Goal: Information Seeking & Learning: Learn about a topic

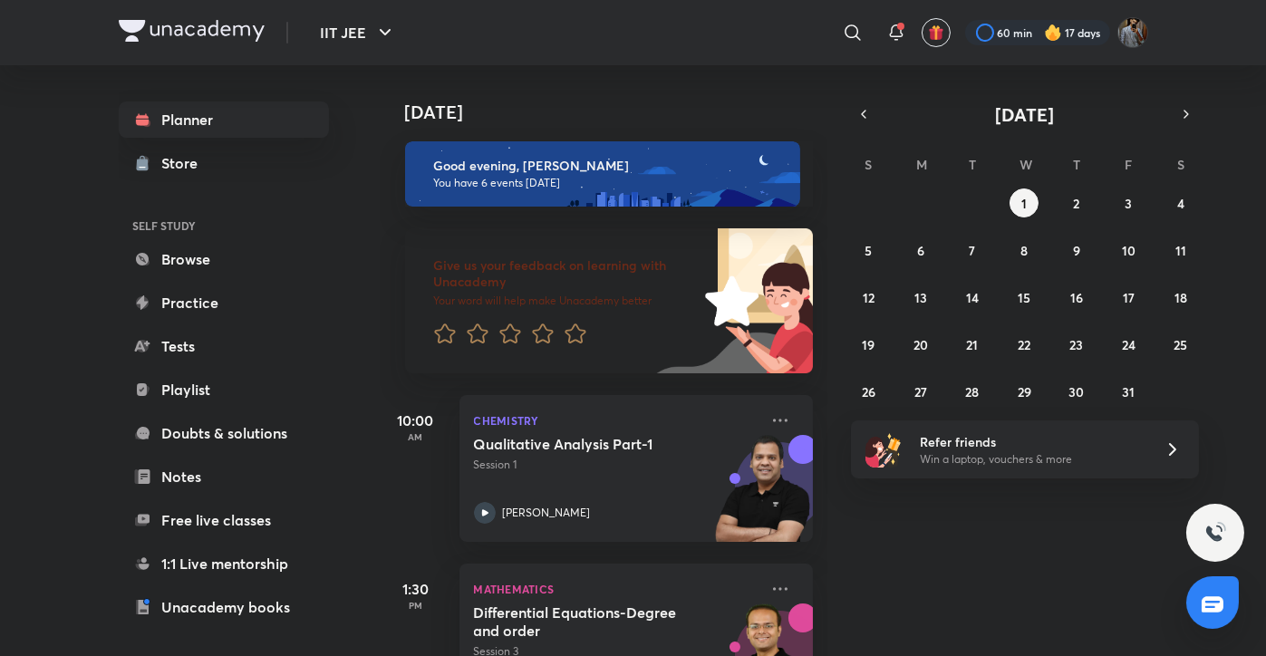
click at [863, 98] on div "[DATE] Good evening, [PERSON_NAME] You have 6 events [DATE] Give us your feedba…" at bounding box center [822, 360] width 884 height 591
click at [863, 104] on button "button" at bounding box center [863, 114] width 25 height 25
click at [1068, 343] on button "25" at bounding box center [1076, 344] width 29 height 29
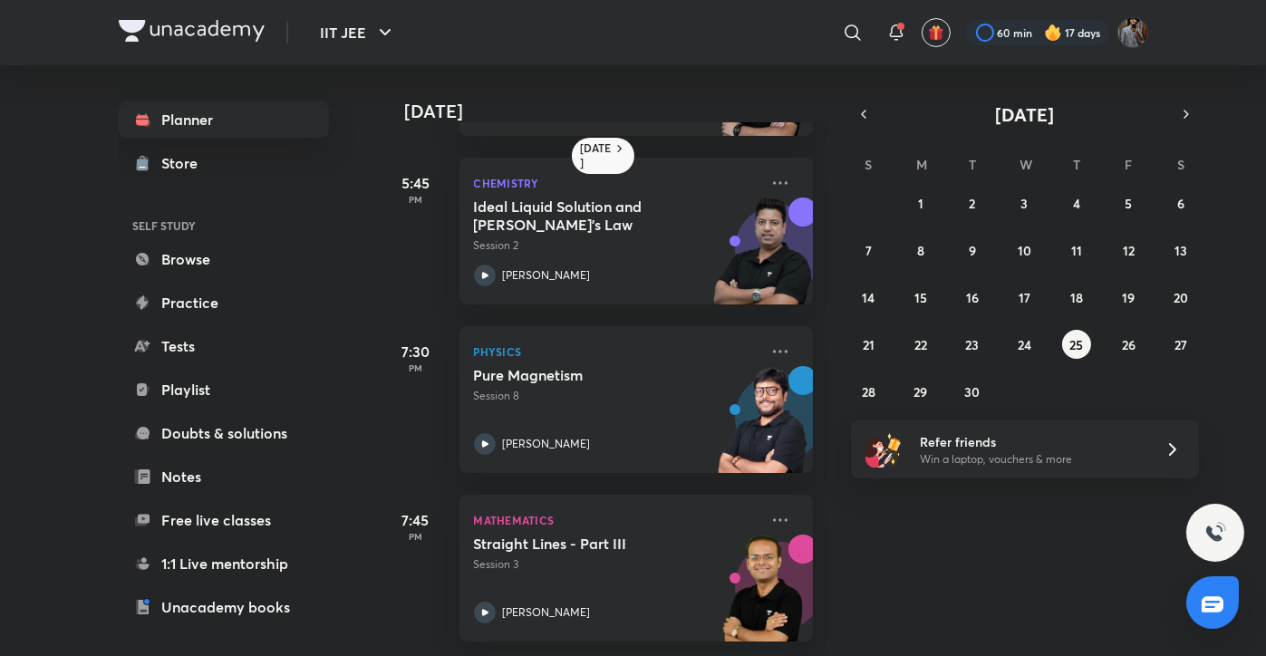
scroll to position [674, 0]
click at [769, 341] on icon at bounding box center [780, 352] width 22 height 22
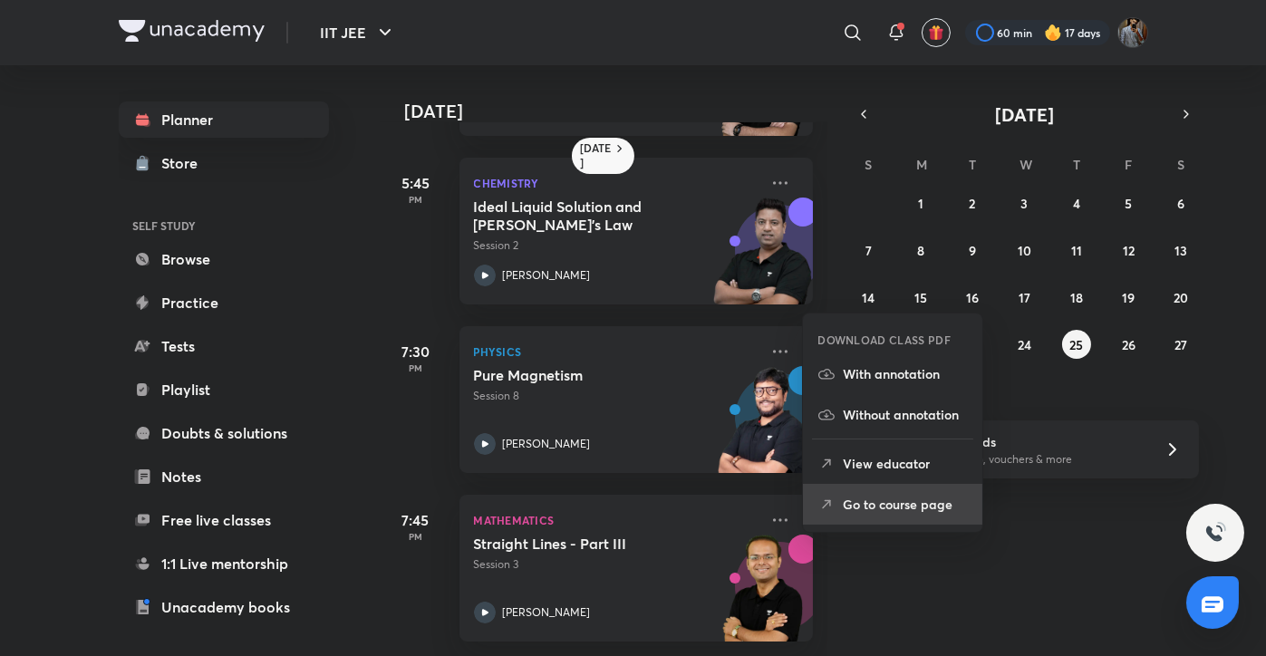
click at [905, 499] on p "Go to course page" at bounding box center [905, 504] width 125 height 19
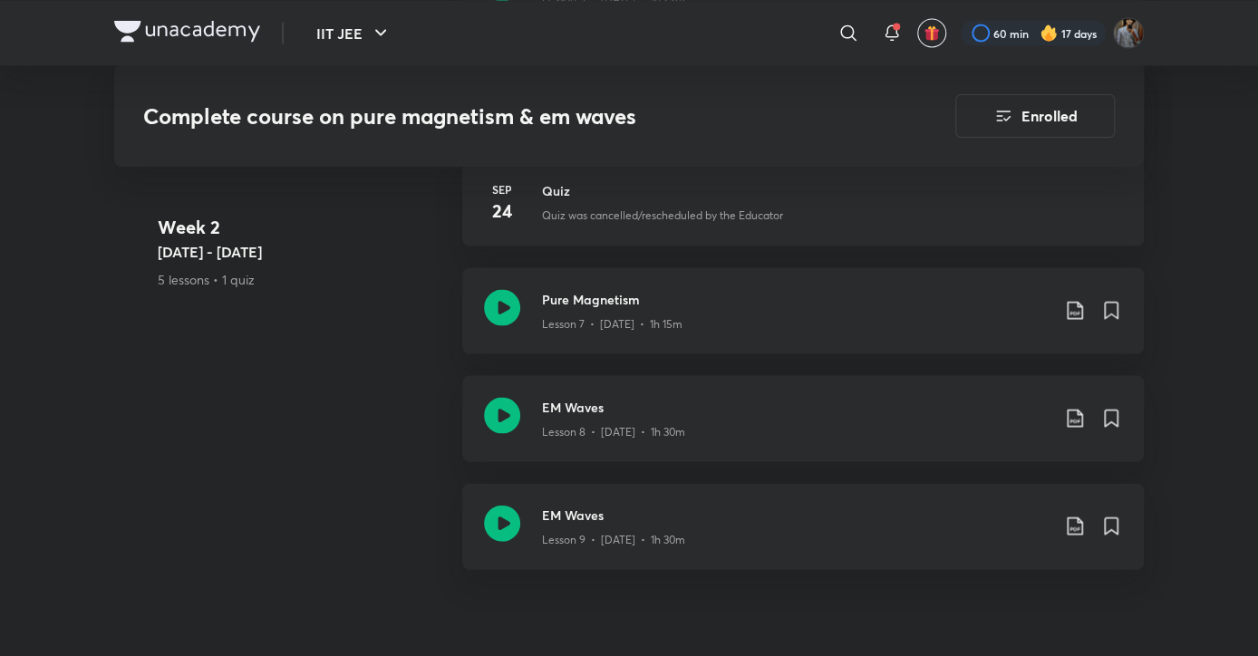
scroll to position [1714, 0]
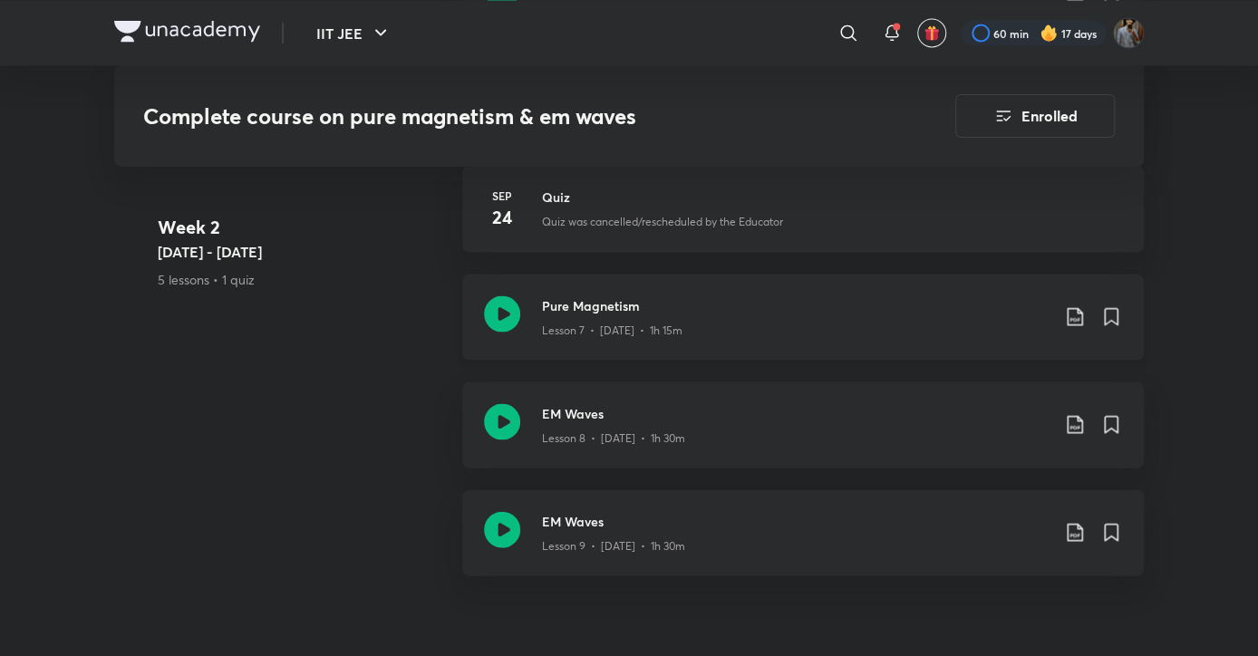
click at [506, 305] on icon at bounding box center [502, 313] width 36 height 36
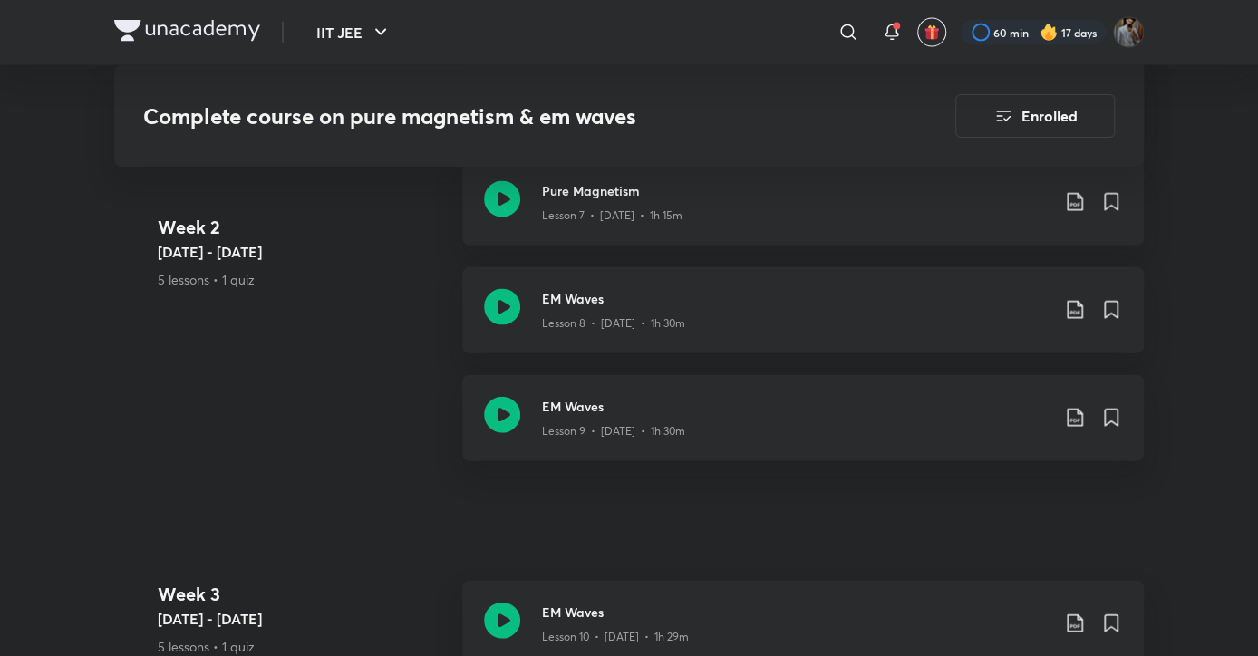
scroll to position [1824, 0]
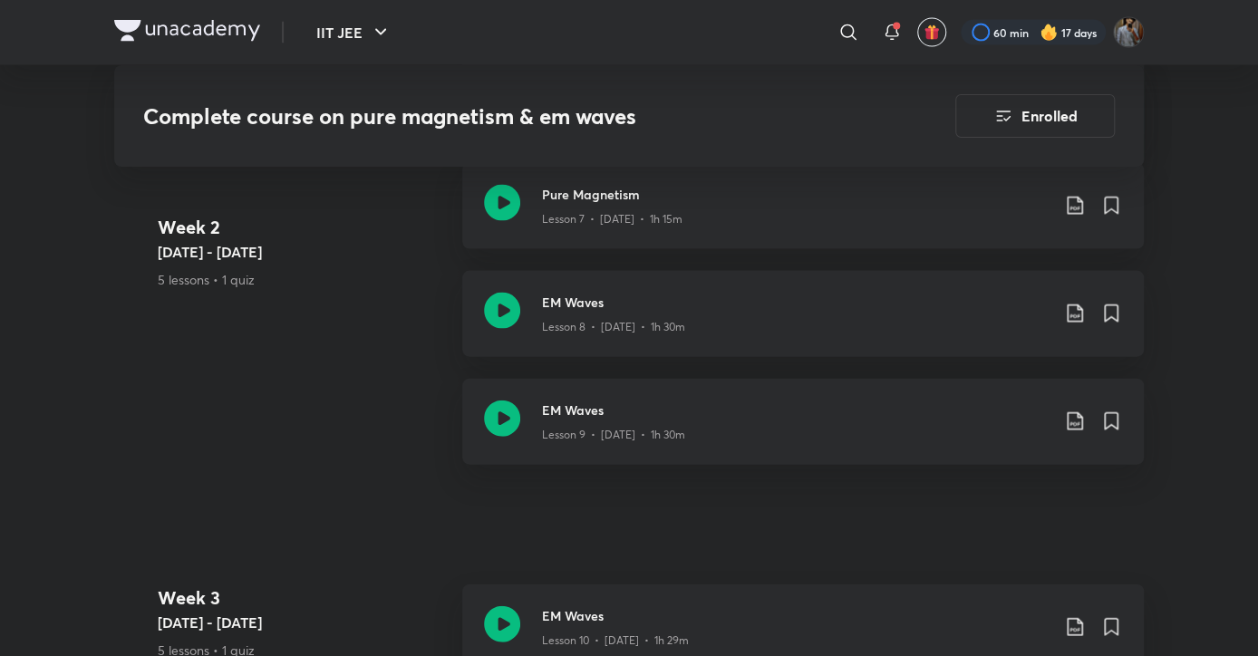
click at [287, 363] on div "Week [DATE] - [DATE] 5 lessons • 1 quiz Pure Magnetism Lesson 5 • [DATE] • 1h 2…" at bounding box center [629, 163] width 1030 height 648
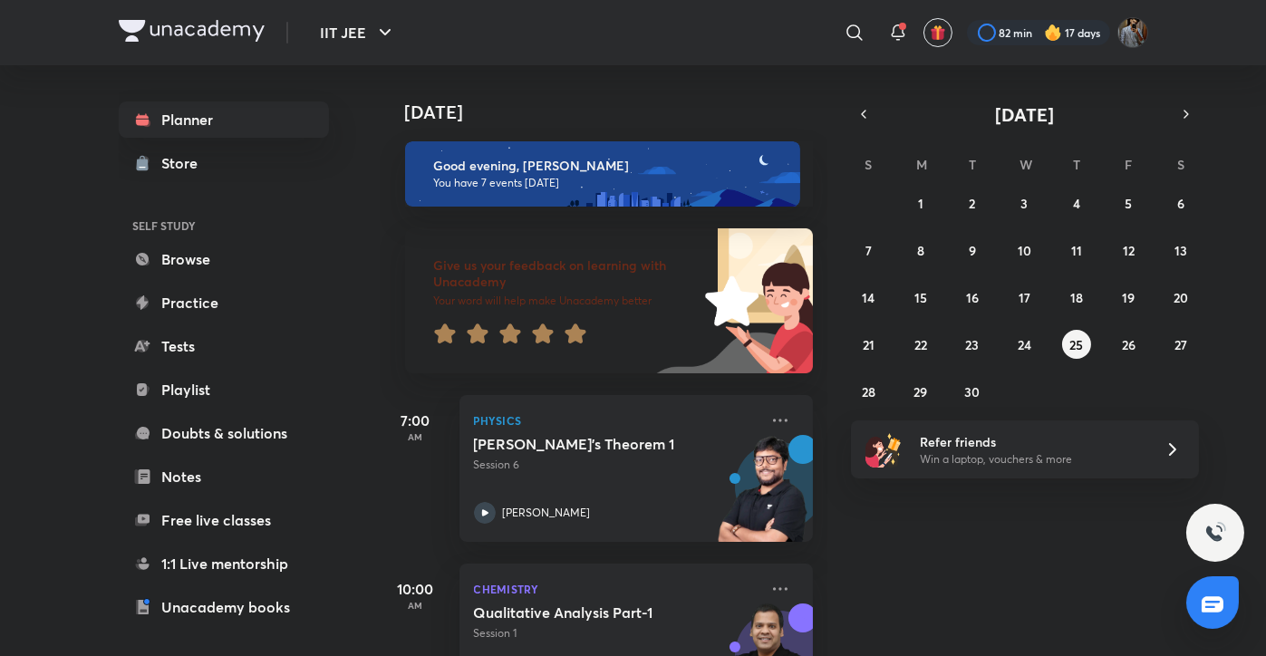
click at [579, 329] on icon at bounding box center [576, 334] width 22 height 22
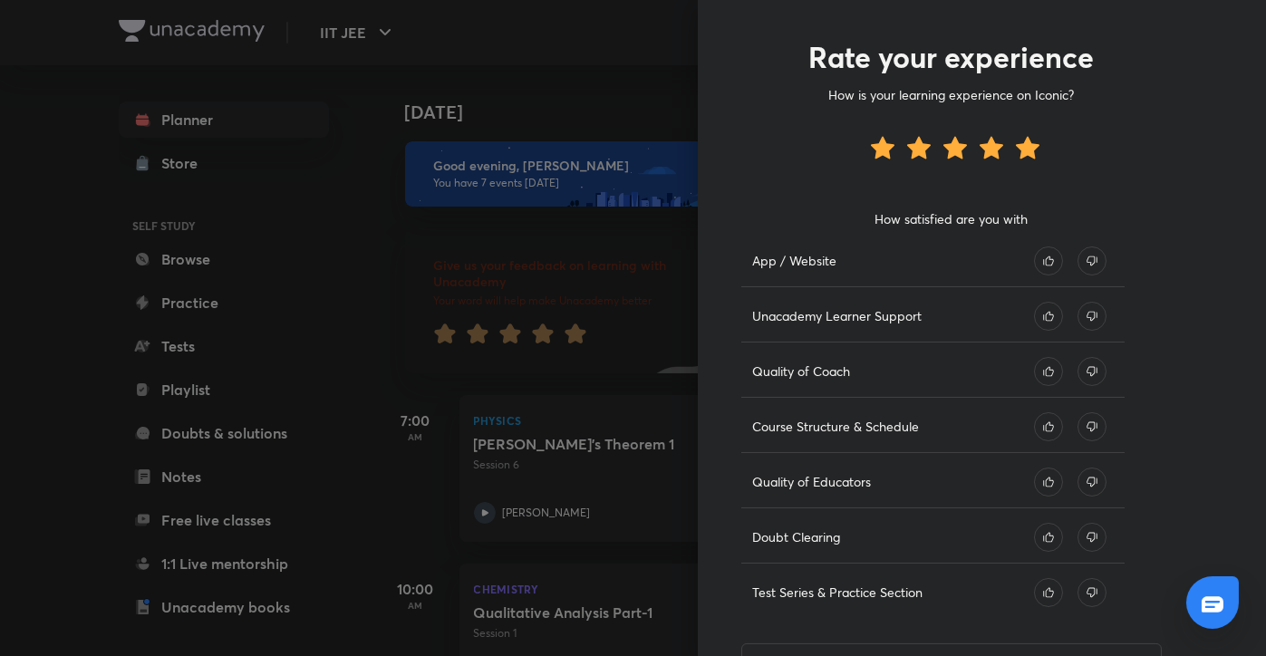
scroll to position [77, 0]
click at [1042, 373] on icon at bounding box center [1048, 370] width 29 height 29
click at [1037, 481] on icon at bounding box center [1048, 481] width 29 height 29
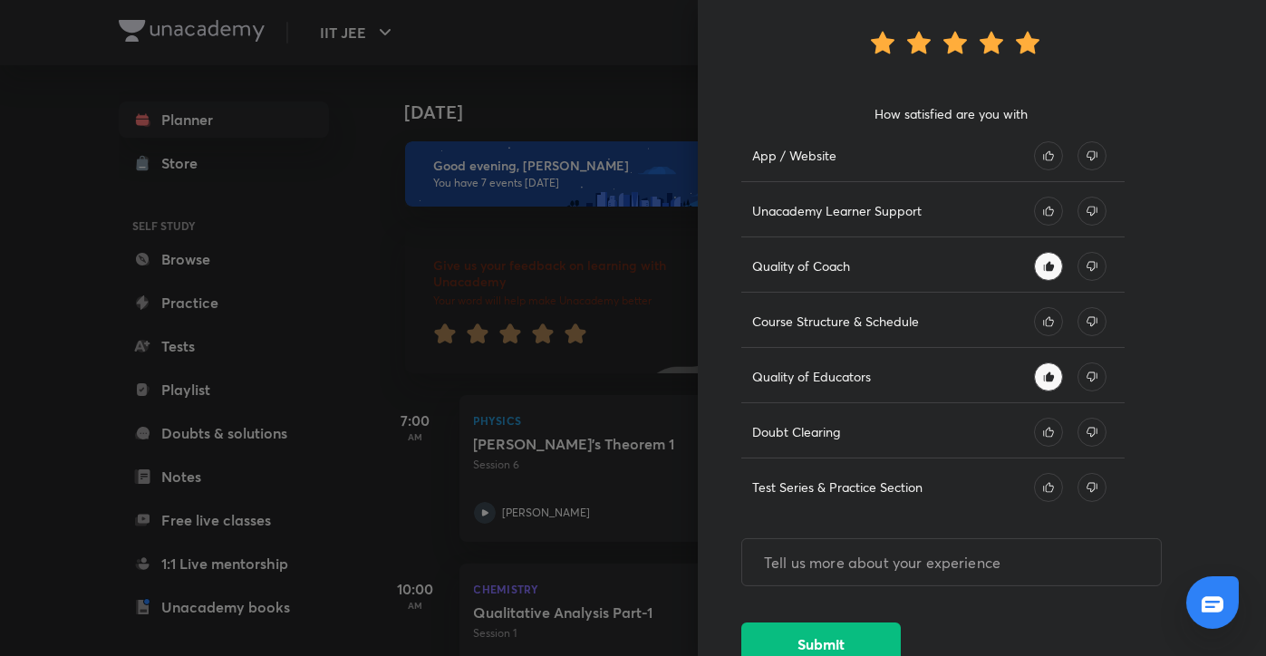
scroll to position [189, 0]
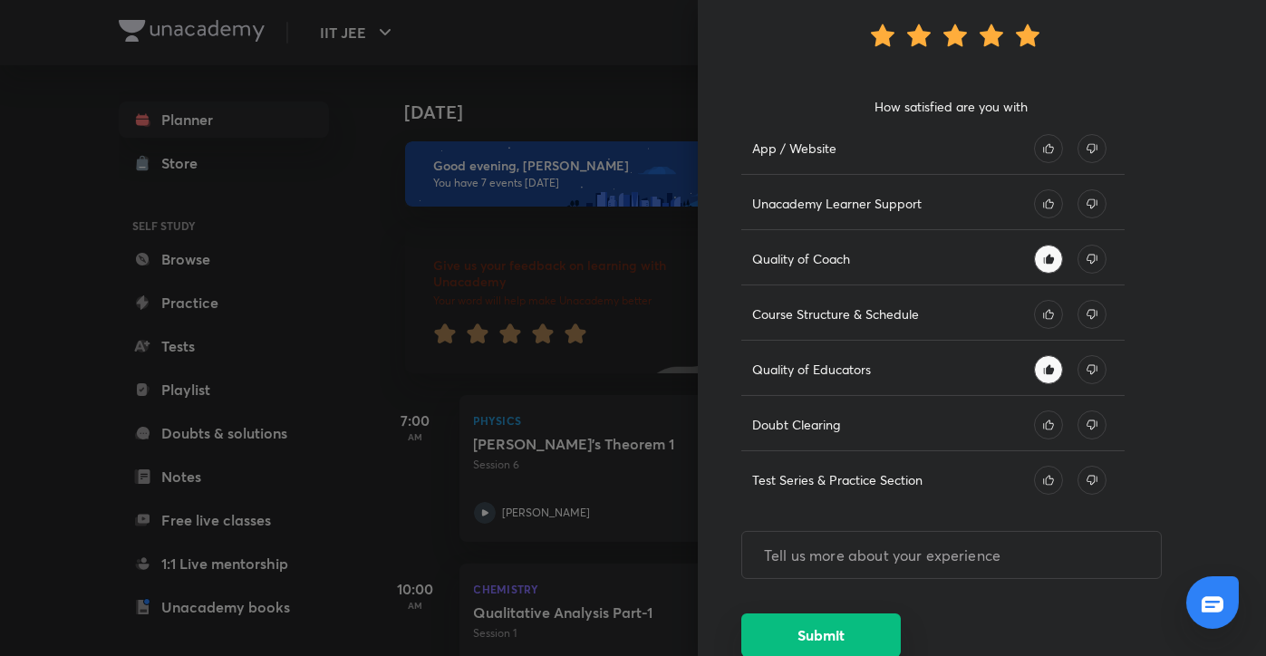
click at [838, 626] on button "Submit" at bounding box center [821, 636] width 160 height 44
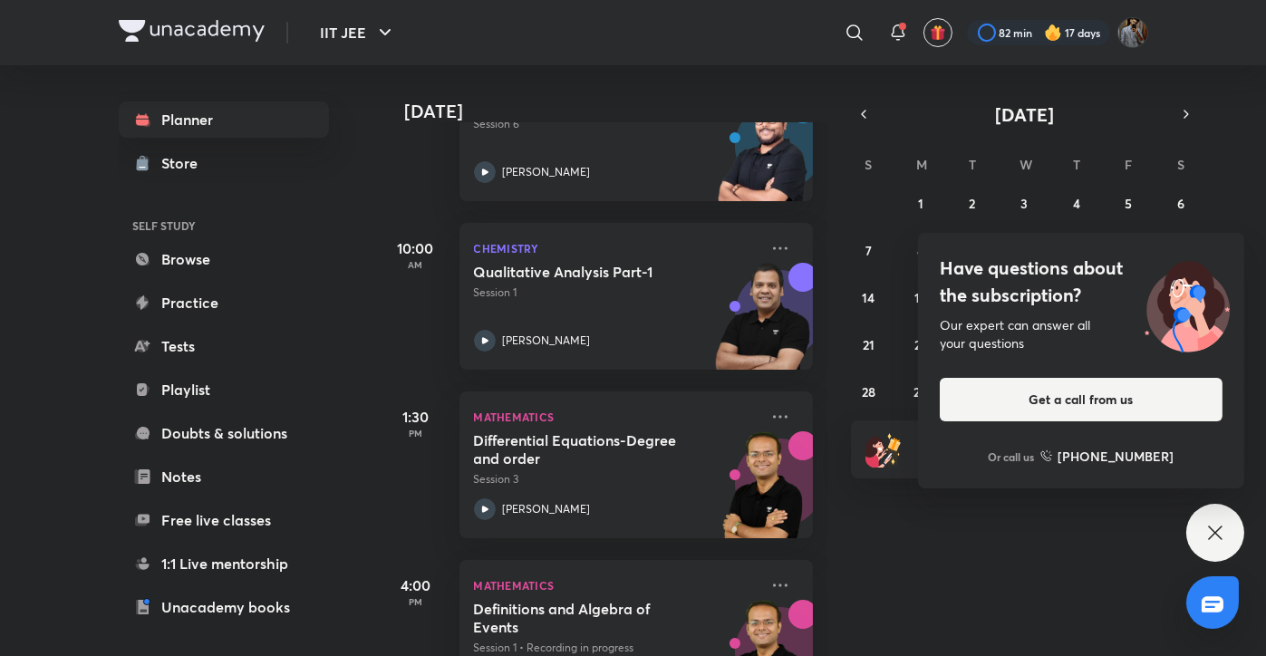
scroll to position [0, 0]
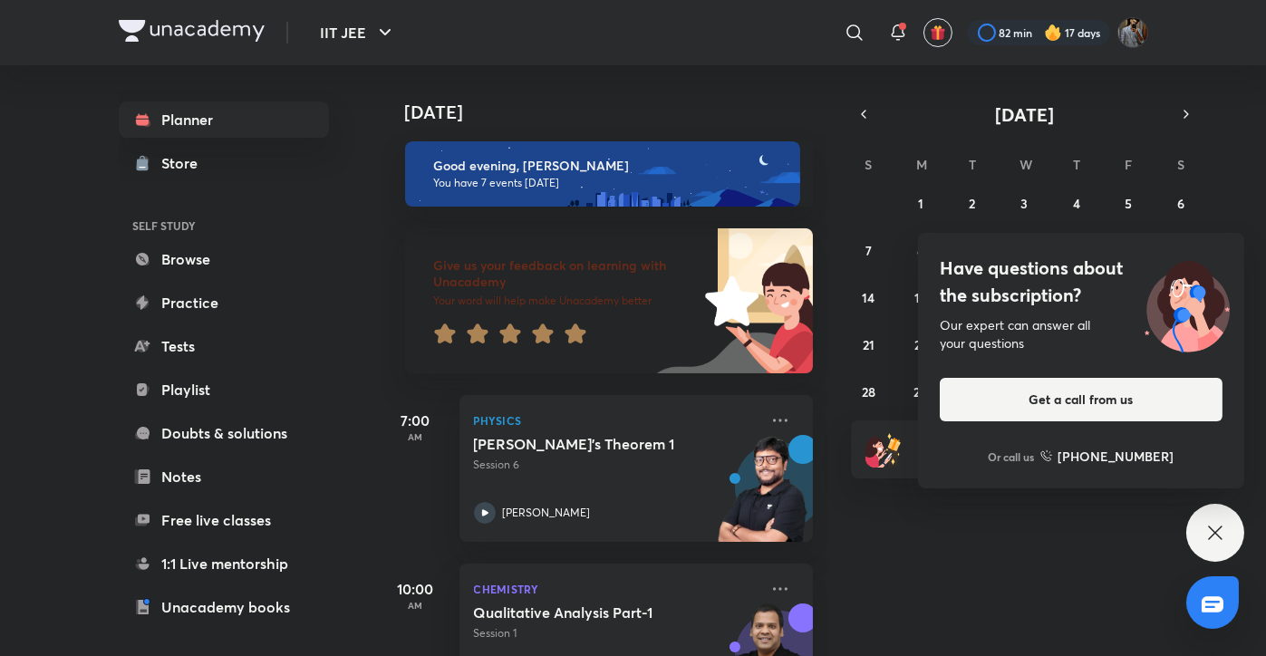
click at [567, 341] on icon at bounding box center [576, 334] width 22 height 22
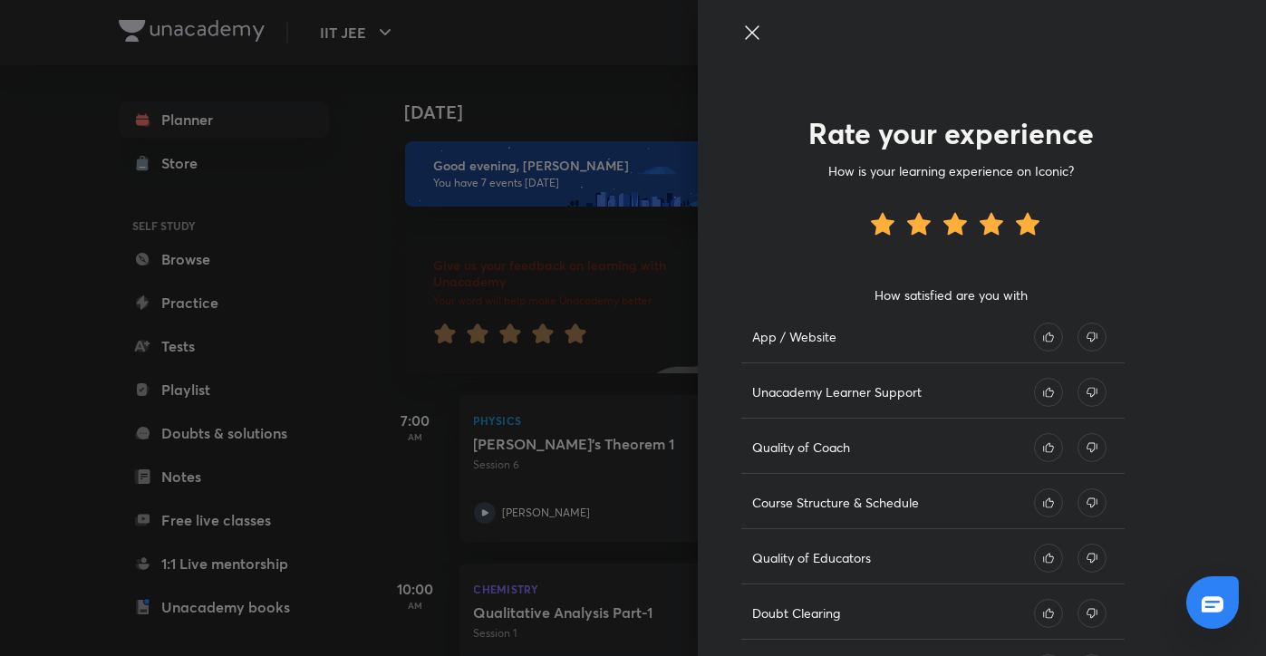
click at [1043, 451] on icon at bounding box center [1048, 447] width 10 height 10
click at [1034, 550] on icon at bounding box center [1048, 558] width 29 height 29
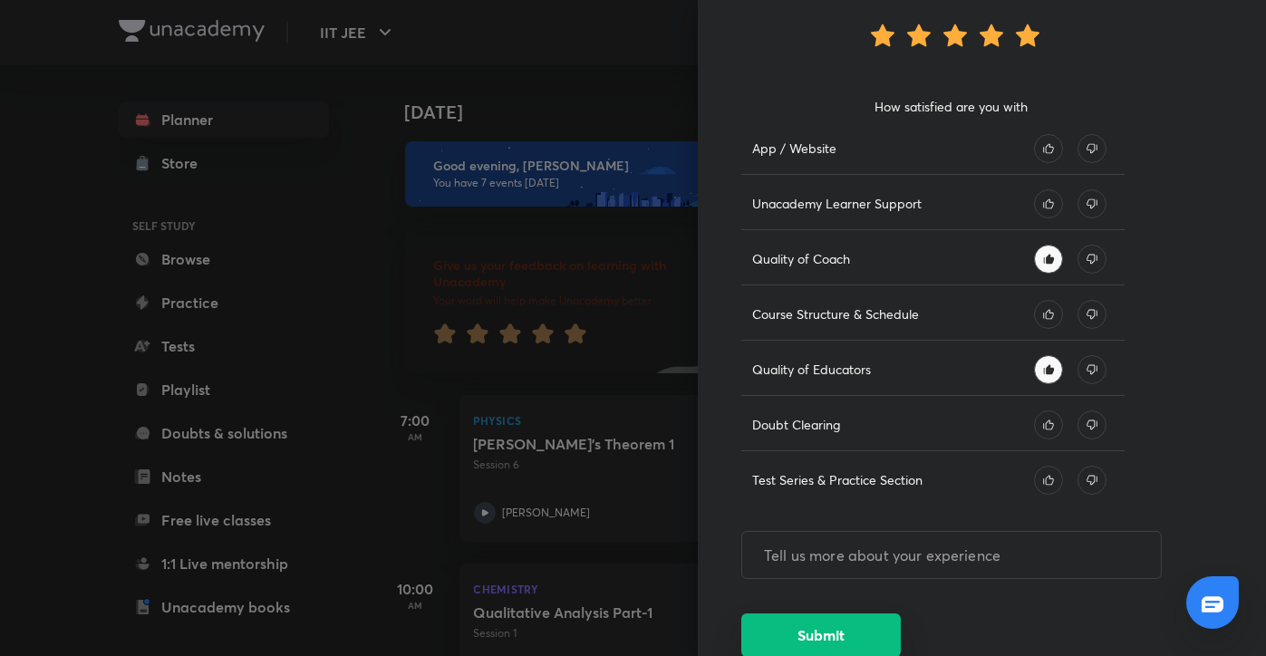
click at [843, 635] on button "Submit" at bounding box center [821, 636] width 160 height 44
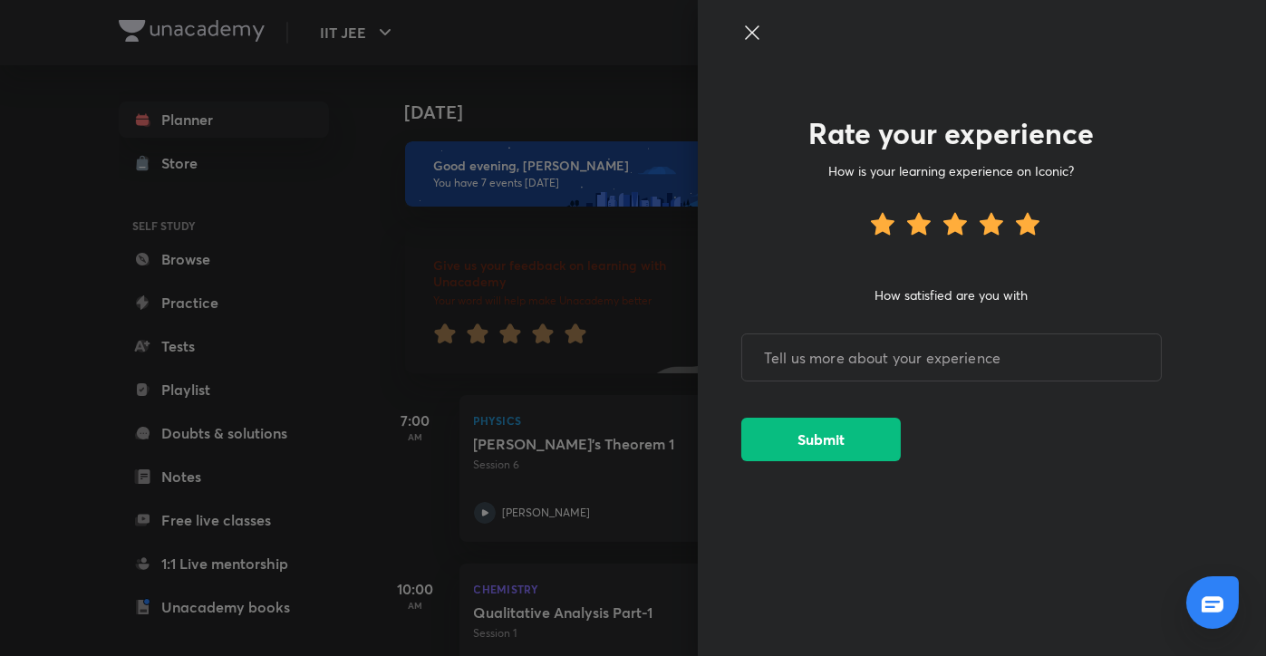
scroll to position [0, 0]
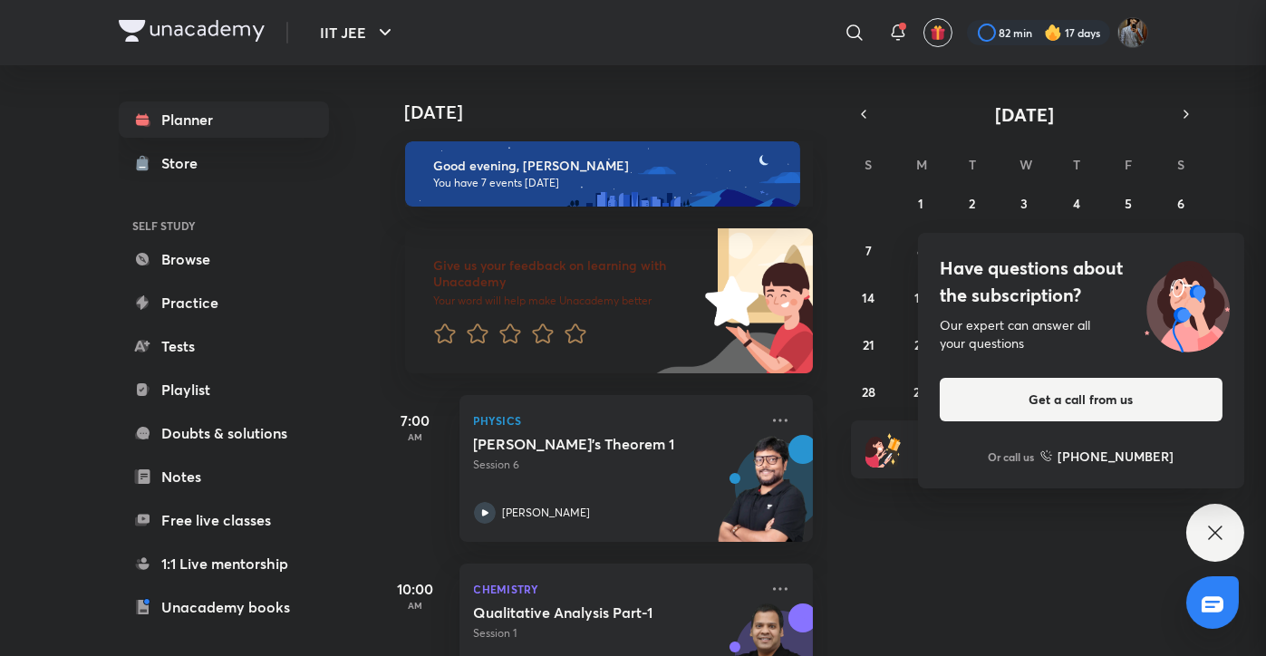
click at [838, 434] on div "Rate your experience How is your learning experience on Iconic? How satisfied a…" at bounding box center [633, 328] width 1266 height 656
click at [1192, 522] on div "Have questions about the subscription? Our expert can answer all your questions…" at bounding box center [1215, 533] width 58 height 58
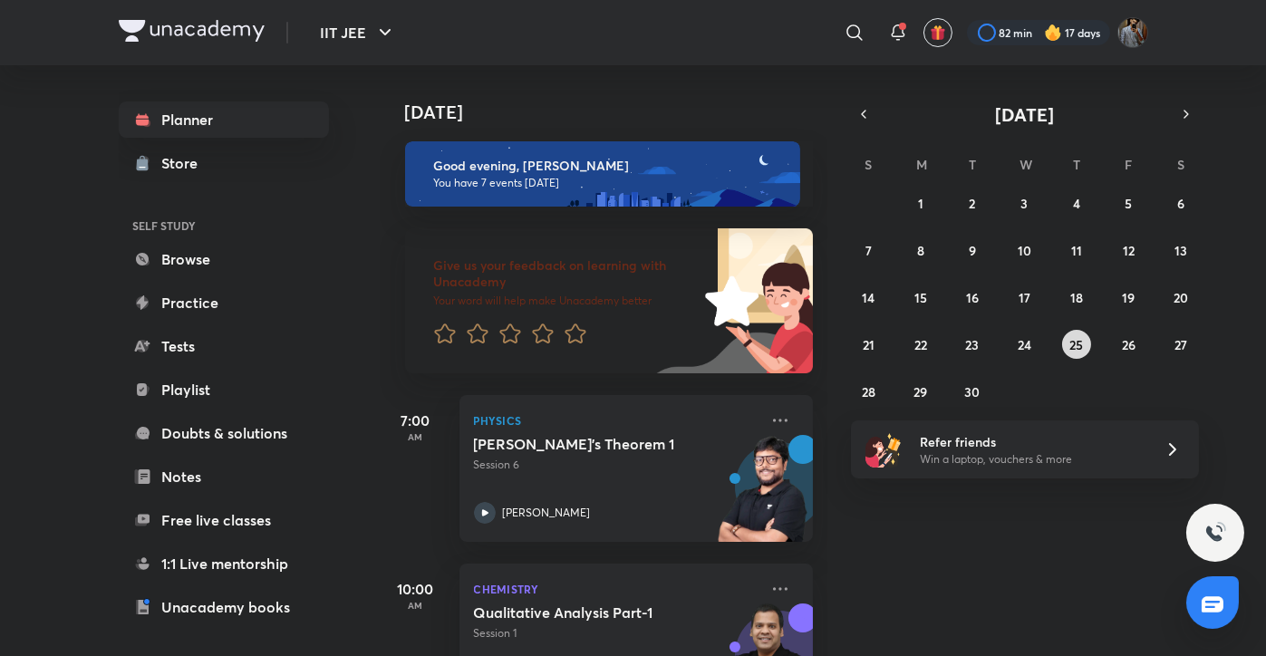
click at [1079, 351] on abbr "25" at bounding box center [1076, 344] width 14 height 17
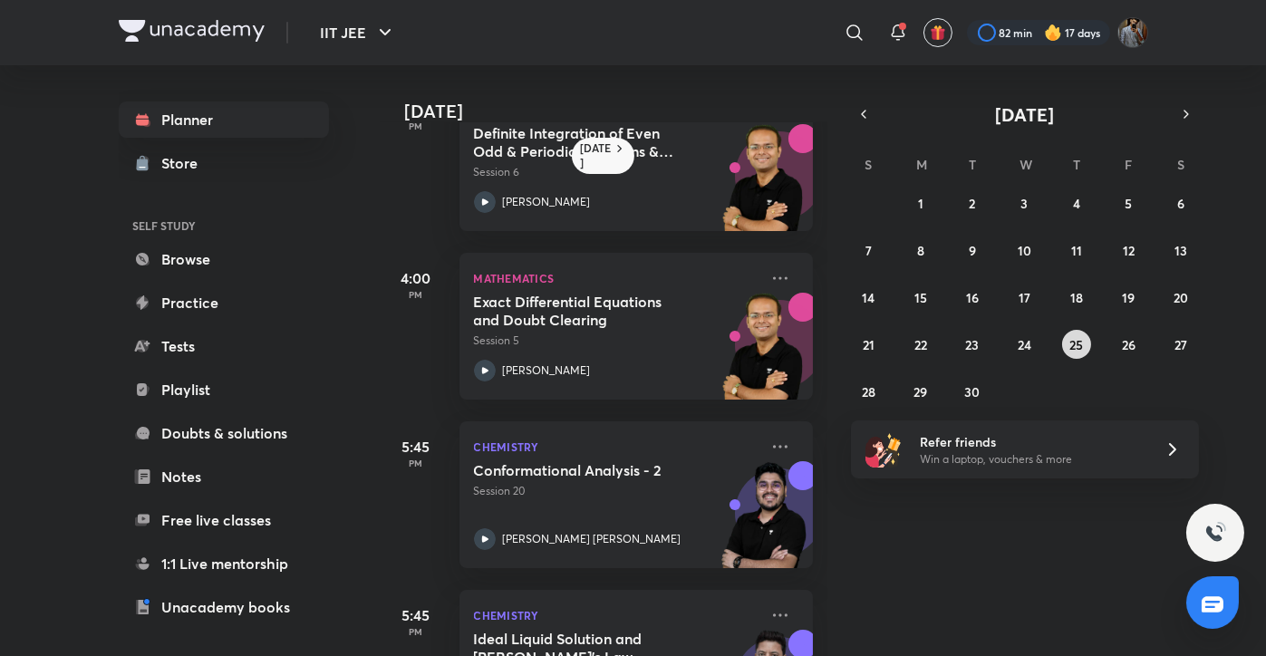
scroll to position [231, 0]
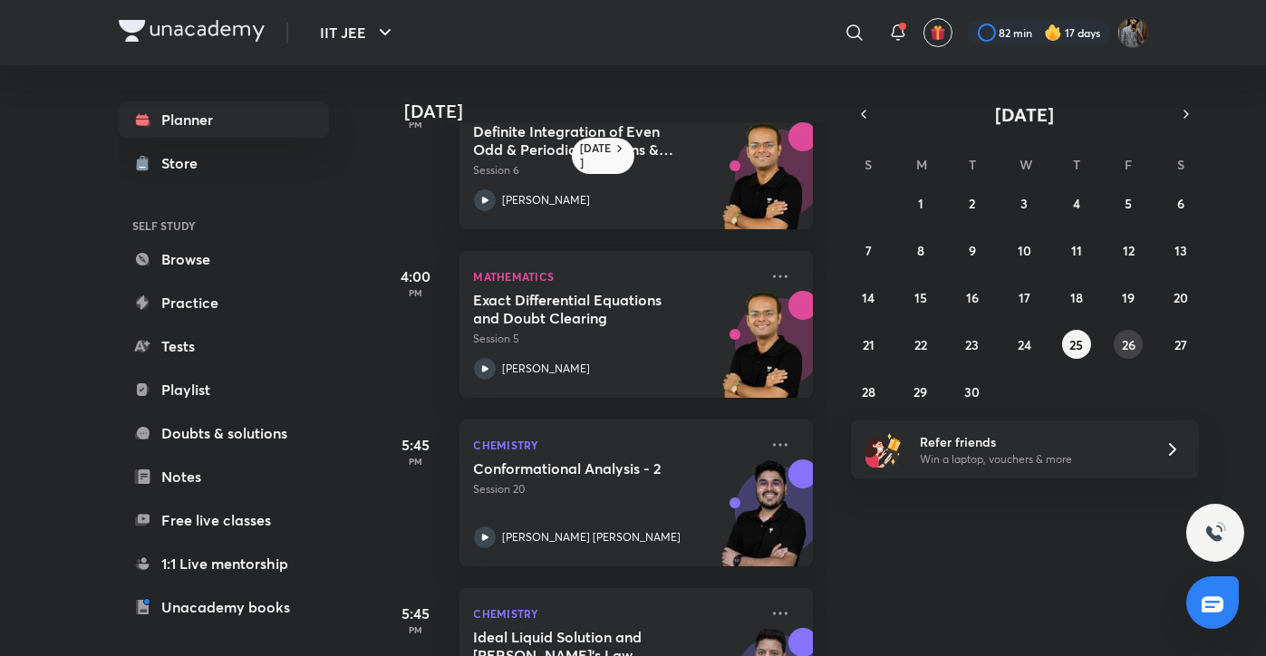
click at [1127, 353] on button "26" at bounding box center [1128, 344] width 29 height 29
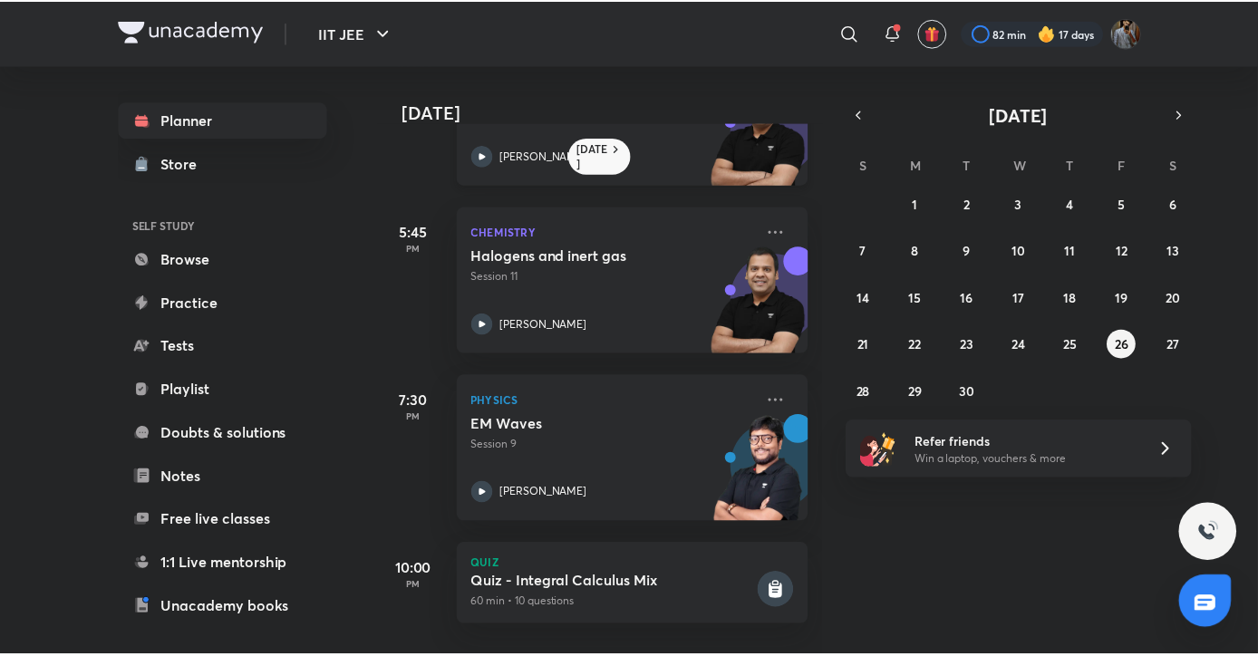
scroll to position [0, 0]
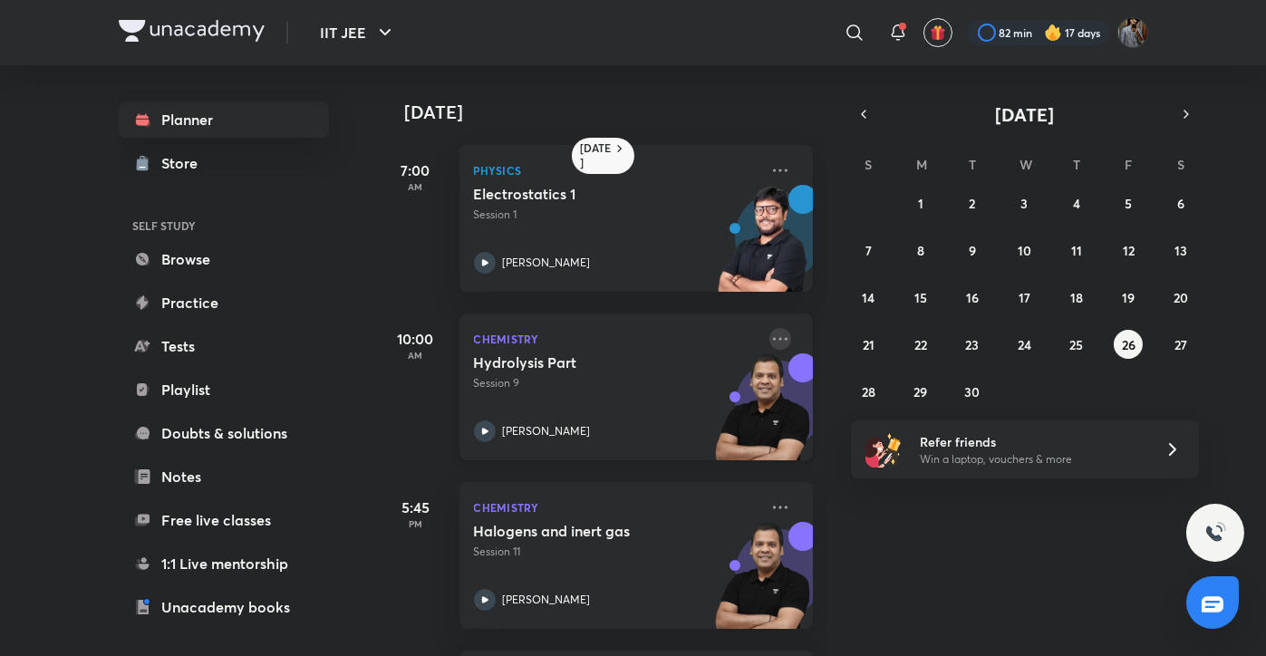
click at [769, 331] on icon at bounding box center [780, 339] width 22 height 22
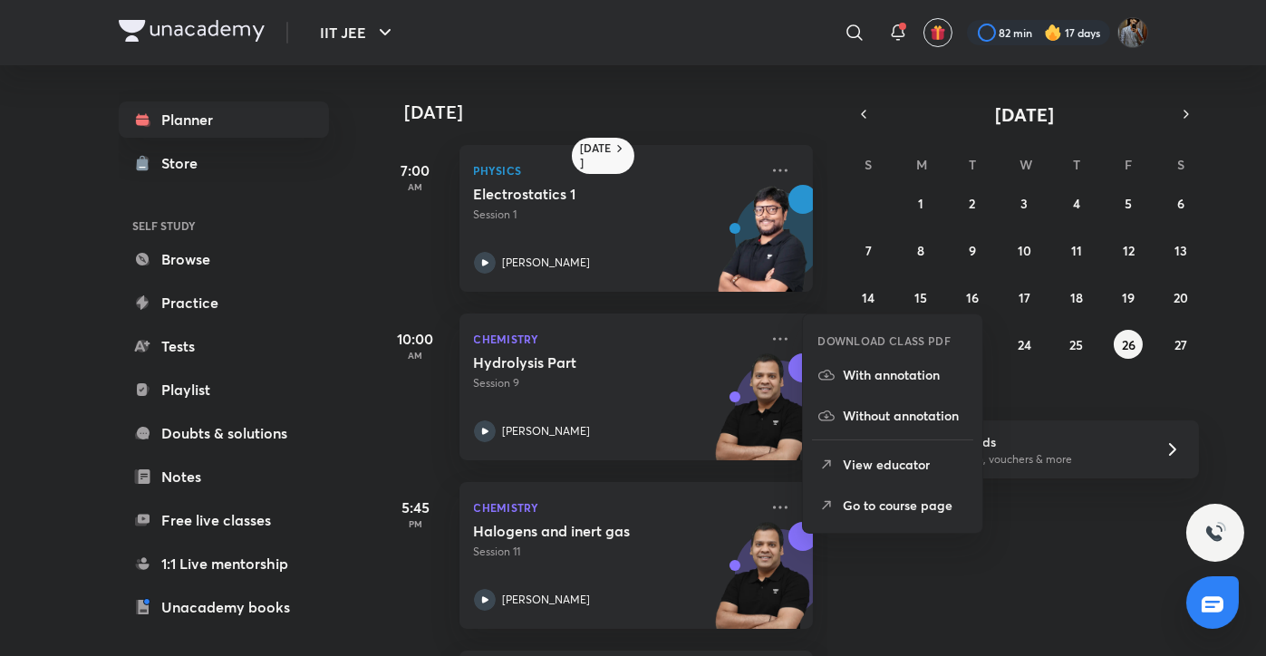
click at [889, 510] on p "Go to course page" at bounding box center [905, 505] width 125 height 19
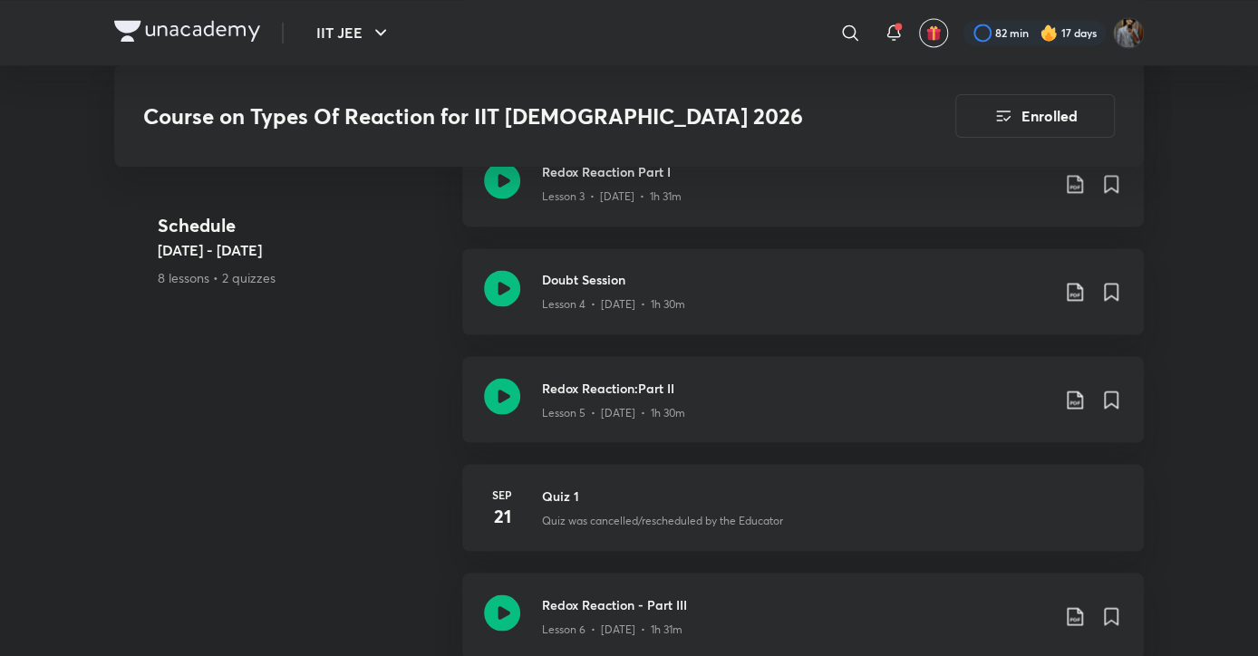
scroll to position [1660, 0]
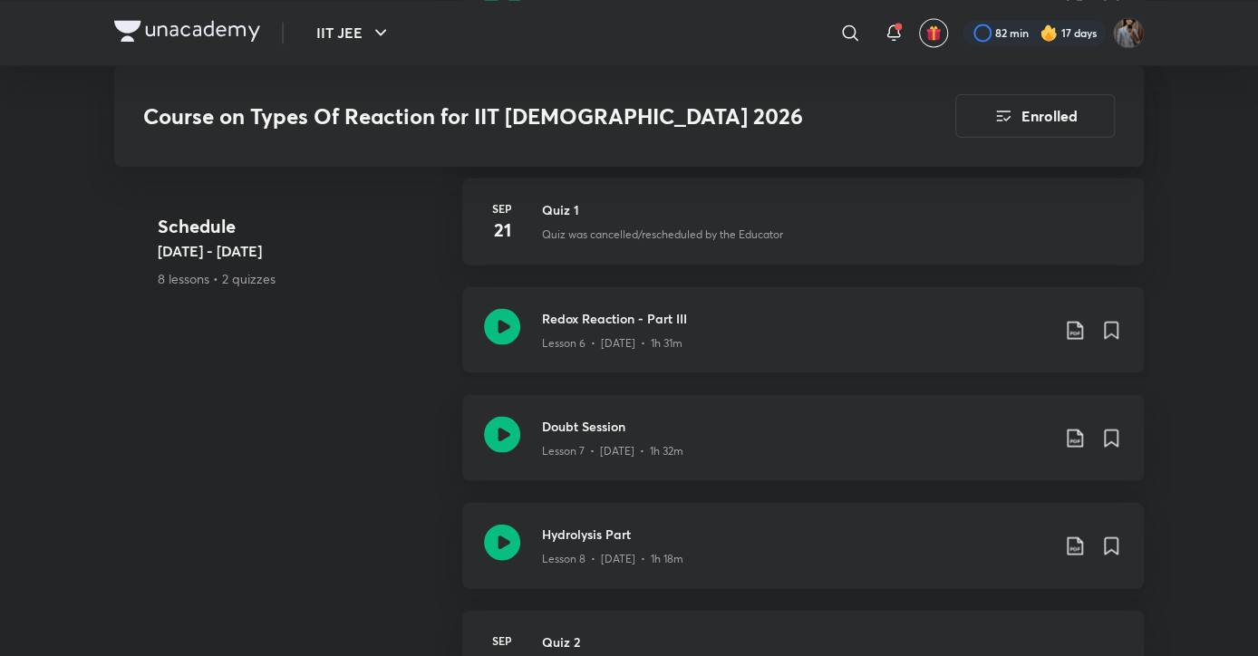
click at [519, 308] on icon at bounding box center [502, 326] width 36 height 36
